Goal: Information Seeking & Learning: Learn about a topic

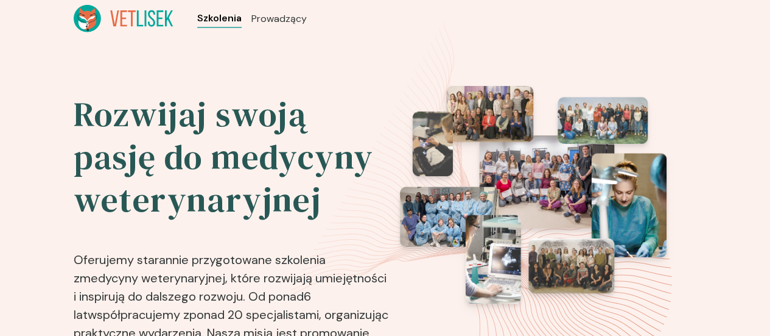
click at [197, 24] on span "Szkolenia" at bounding box center [219, 18] width 44 height 15
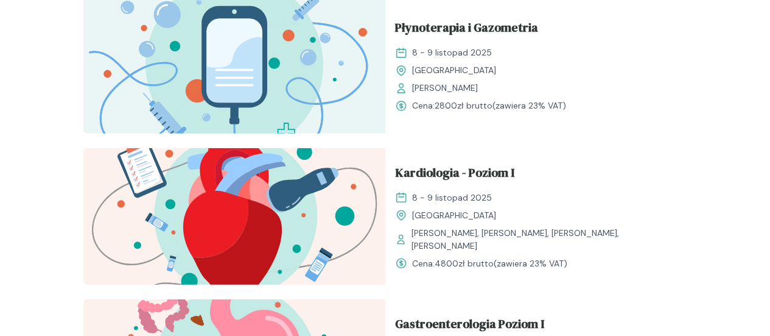
scroll to position [1499, 0]
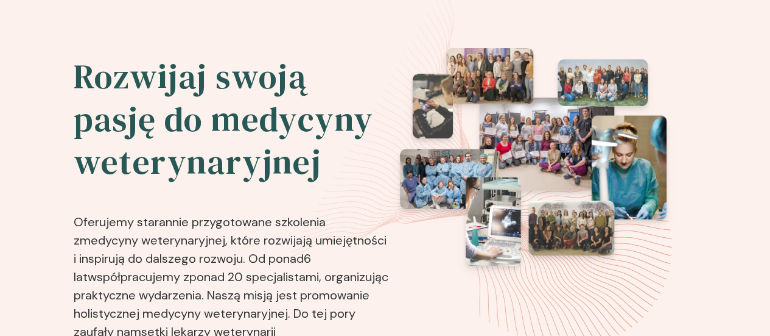
scroll to position [0, 0]
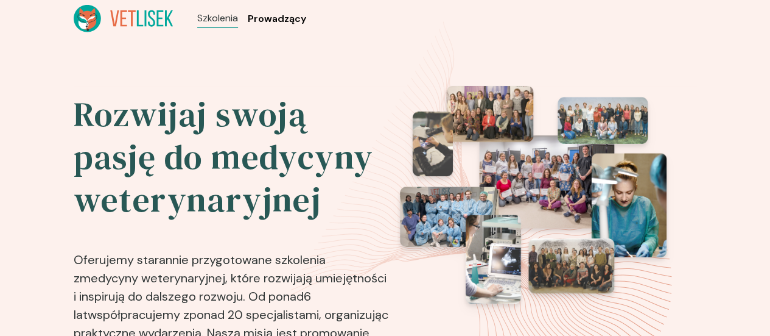
click at [248, 15] on span "Prowadzący" at bounding box center [277, 19] width 58 height 15
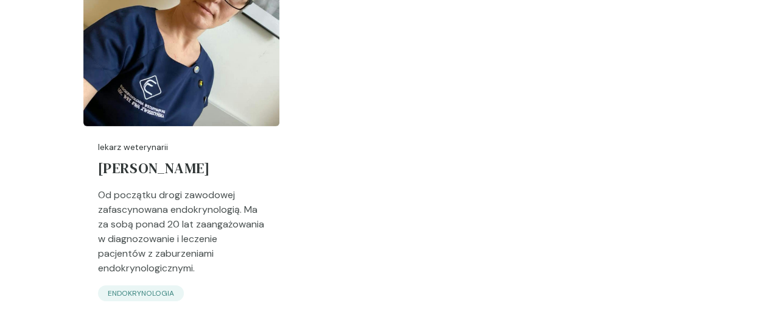
scroll to position [4685, 0]
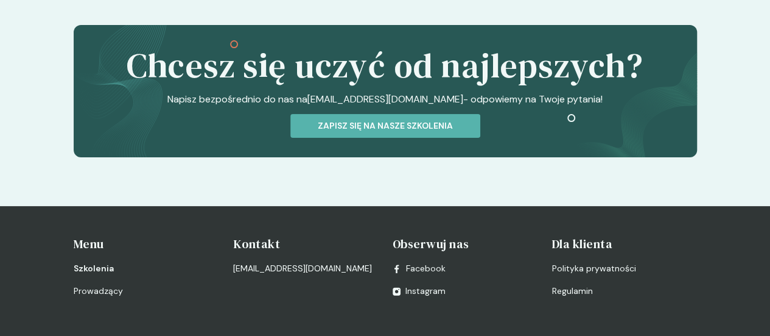
click at [114, 262] on span "Szkolenia" at bounding box center [94, 268] width 40 height 13
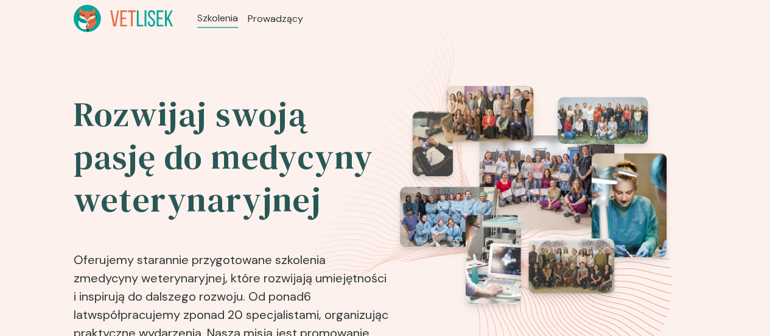
click at [144, 17] on icon at bounding box center [145, 18] width 2 height 16
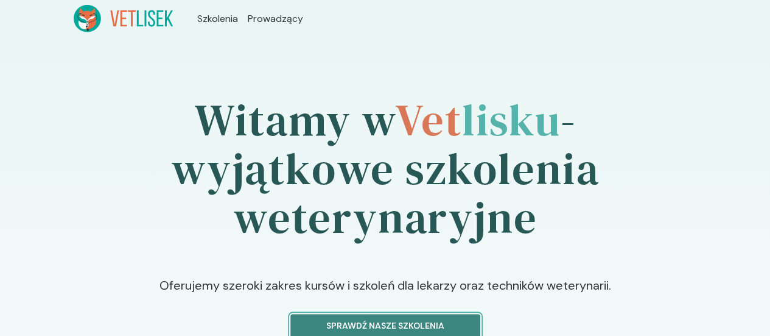
click at [372, 319] on p "Sprawdź nasze szkolenia" at bounding box center [385, 325] width 169 height 13
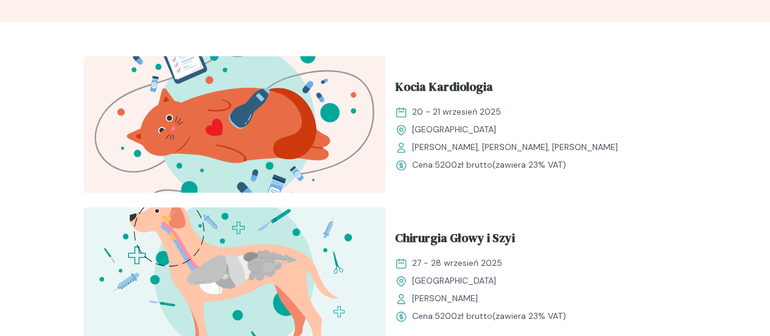
scroll to position [426, 0]
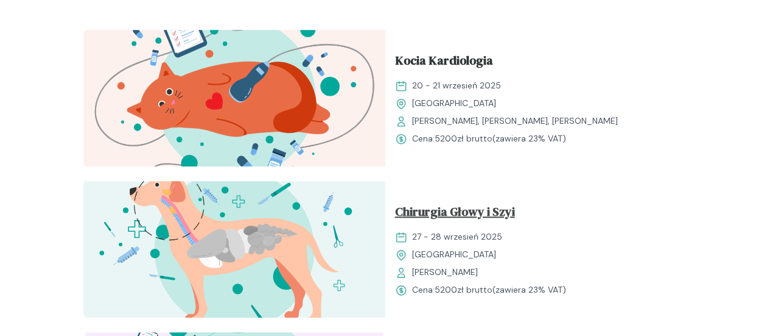
click at [515, 202] on span "Chirurgia Głowy i Szyi" at bounding box center [455, 213] width 120 height 23
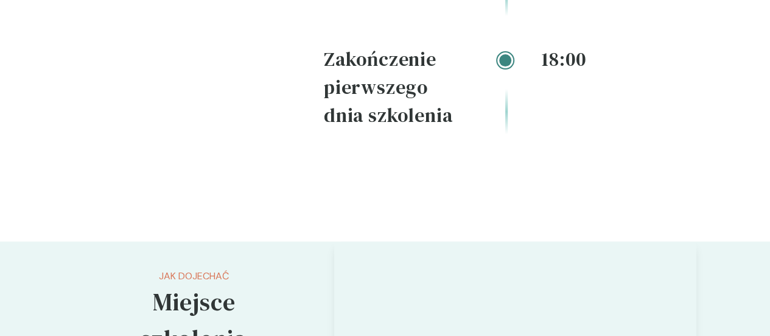
scroll to position [2436, 0]
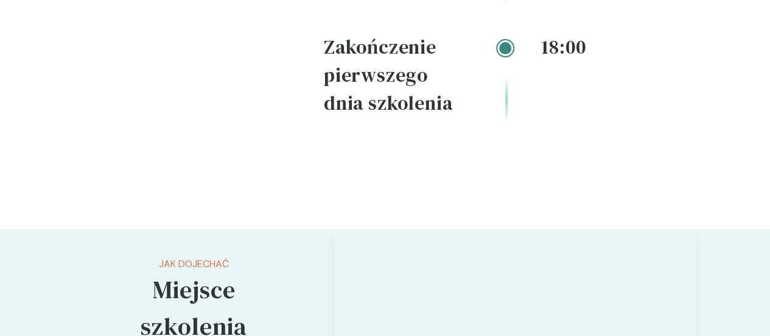
drag, startPoint x: 71, startPoint y: 234, endPoint x: 196, endPoint y: 237, distance: 124.9
copy p "[STREET_ADDRESS],"
